Goal: Information Seeking & Learning: Learn about a topic

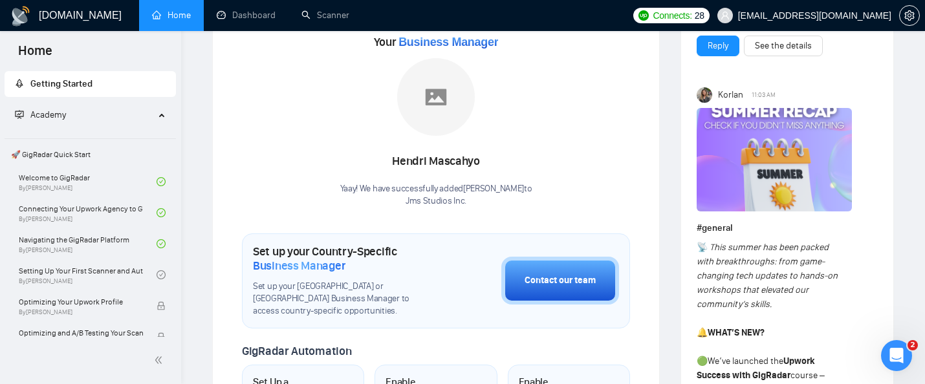
scroll to position [193, 0]
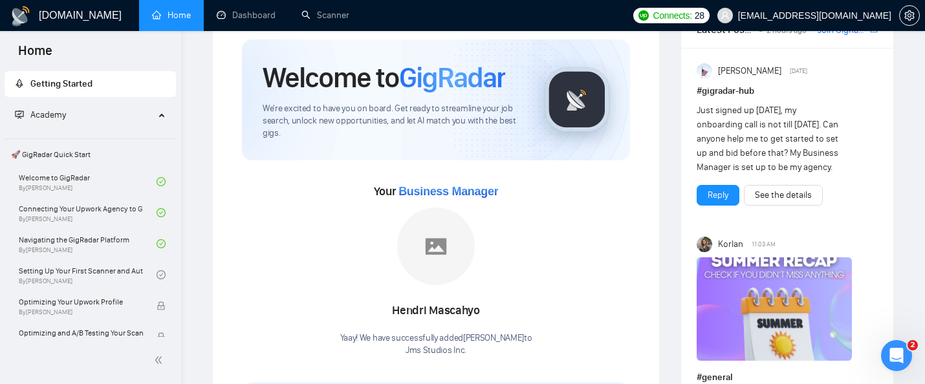
scroll to position [36, 0]
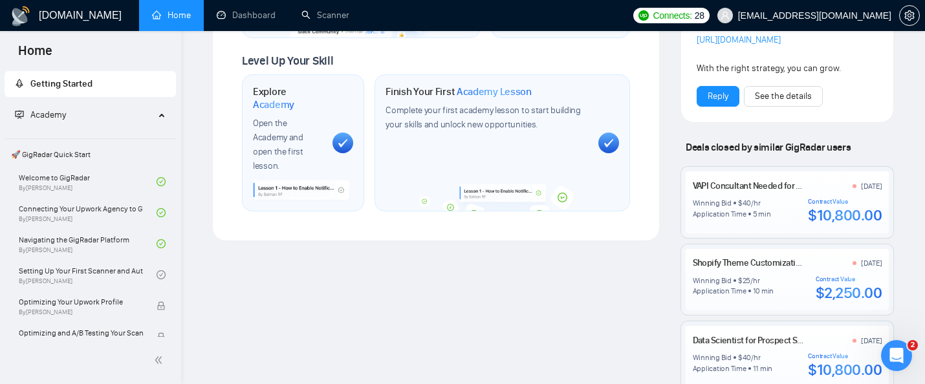
scroll to position [812, 0]
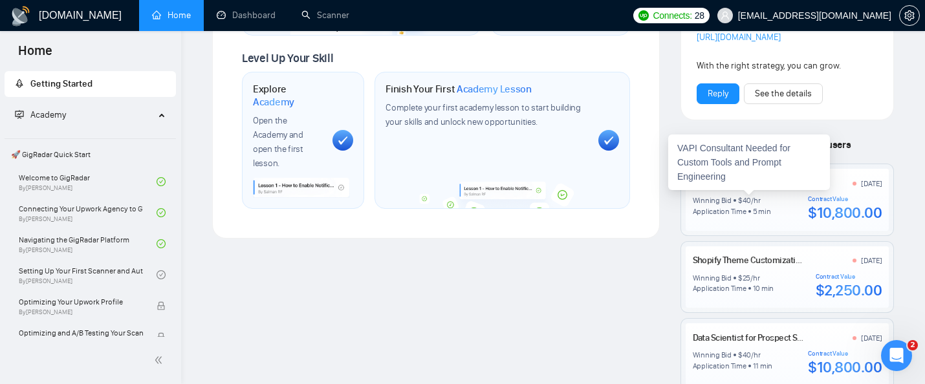
click at [748, 189] on link "VAPI Consultant Needed for Custom Tools and Prompt Engineering" at bounding box center [816, 183] width 246 height 11
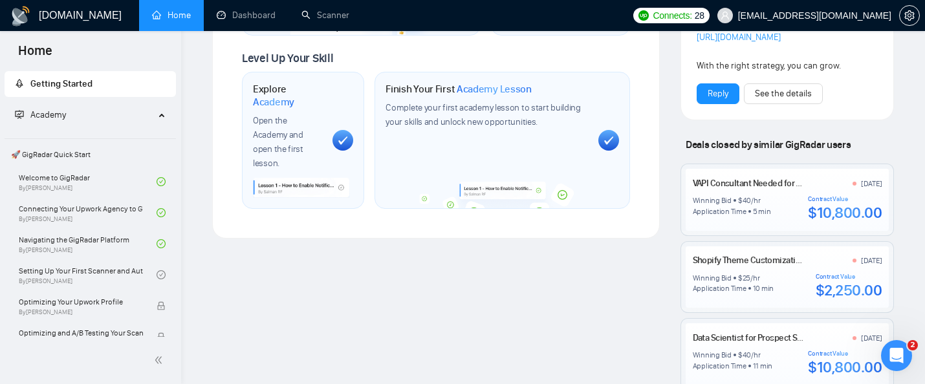
click at [749, 268] on div "Shopify Theme Customization for Google Merchant Center Integration [DATE]" at bounding box center [788, 261] width 190 height 14
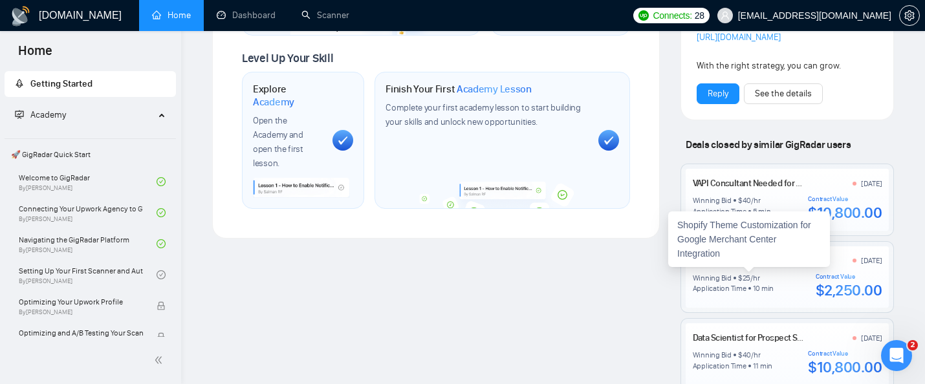
click at [760, 266] on link "Shopify Theme Customization for Google Merchant Center Integration" at bounding box center [823, 260] width 260 height 11
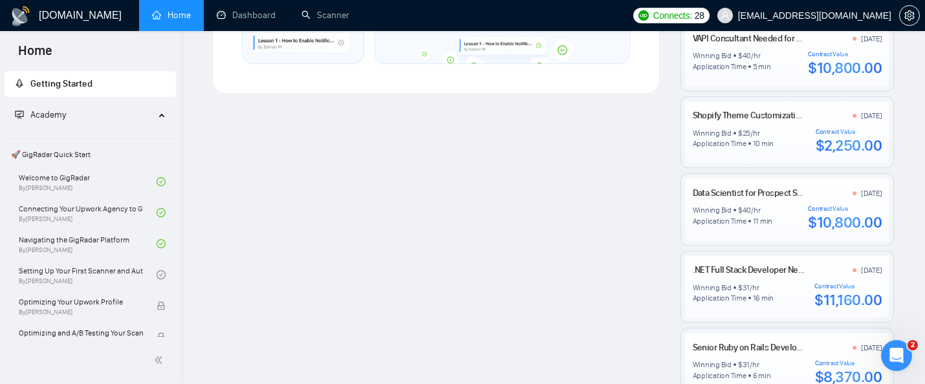
scroll to position [1085, 0]
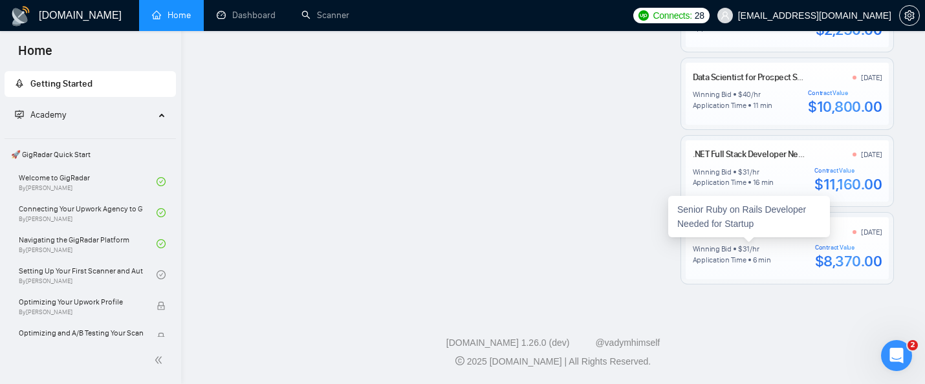
click at [703, 230] on link "Senior Ruby on Rails Developer Needed for Startup" at bounding box center [787, 231] width 189 height 11
